Goal: Information Seeking & Learning: Understand process/instructions

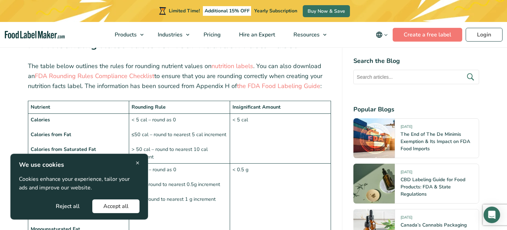
scroll to position [554, 0]
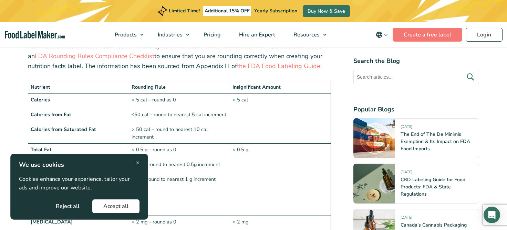
click at [140, 166] on div "× We use cookies Cookies enhance your experience, tailor your ads and improve o…" at bounding box center [79, 187] width 138 height 66
click at [137, 165] on span "×" at bounding box center [138, 162] width 4 height 9
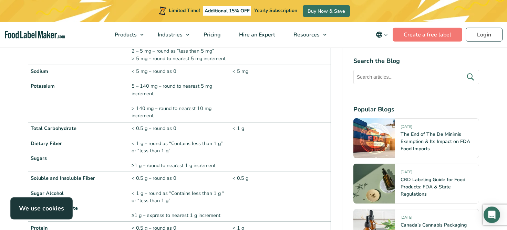
scroll to position [756, 0]
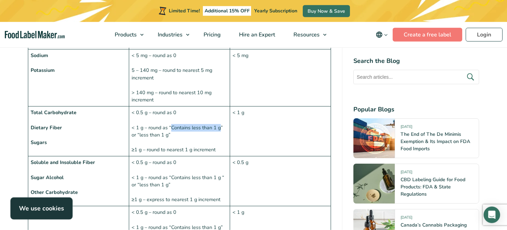
drag, startPoint x: 172, startPoint y: 110, endPoint x: 221, endPoint y: 113, distance: 49.4
click at [221, 113] on td "< 0.5 g – round as 0 < 1 g – round as “Contains less than 1 g” or “less than 1 …" at bounding box center [179, 132] width 101 height 50
click at [163, 123] on td "< 0.5 g – round as 0 < 1 g – round as “Contains less than 1 g” or “less than 1 …" at bounding box center [179, 132] width 101 height 50
drag, startPoint x: 139, startPoint y: 118, endPoint x: 168, endPoint y: 120, distance: 28.6
click at [168, 120] on td "< 0.5 g – round as 0 < 1 g – round as “Contains less than 1 g” or “less than 1 …" at bounding box center [179, 132] width 101 height 50
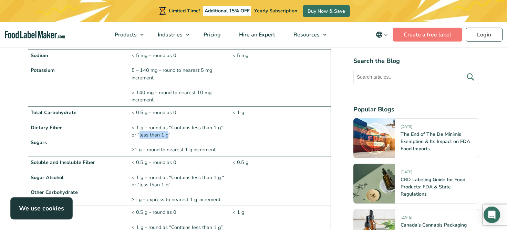
copy td "less than 1 g"
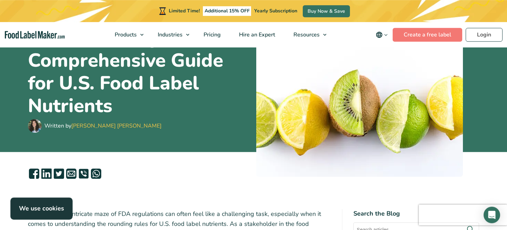
scroll to position [0, 0]
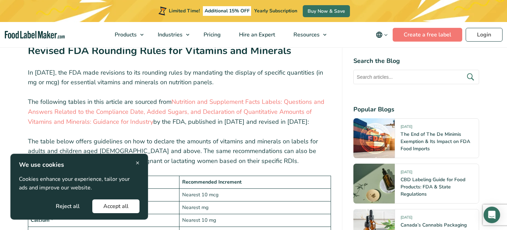
scroll to position [115, 0]
